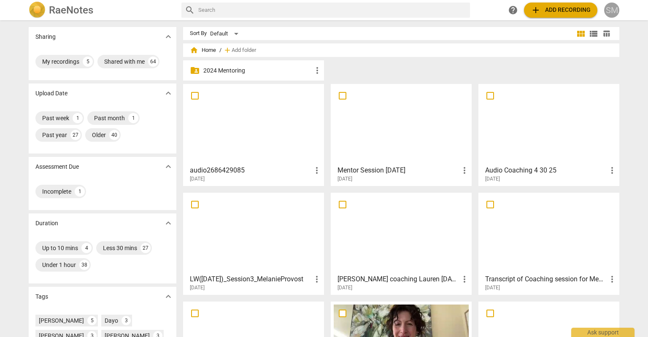
click at [610, 8] on div "SM" at bounding box center [611, 10] width 15 height 15
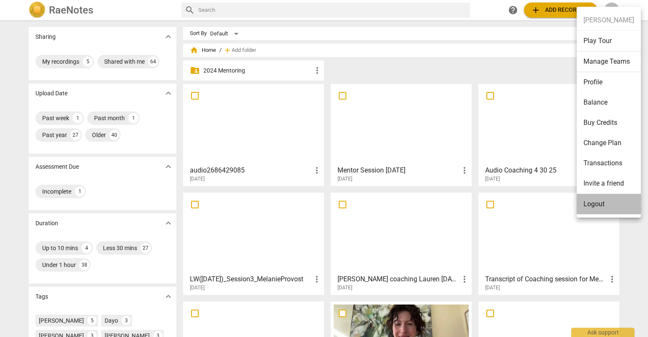
click at [595, 209] on li "Logout" at bounding box center [609, 204] width 64 height 20
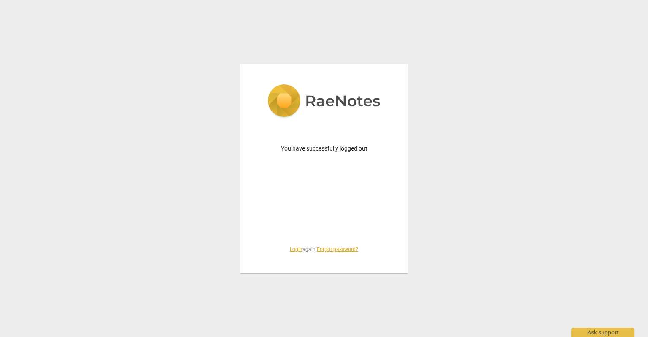
click at [293, 251] on link "Login" at bounding box center [296, 249] width 13 height 6
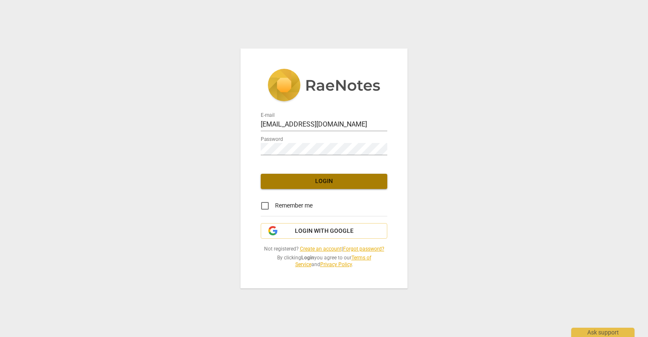
click at [307, 183] on span "Login" at bounding box center [324, 181] width 113 height 8
